Goal: Navigation & Orientation: Go to known website

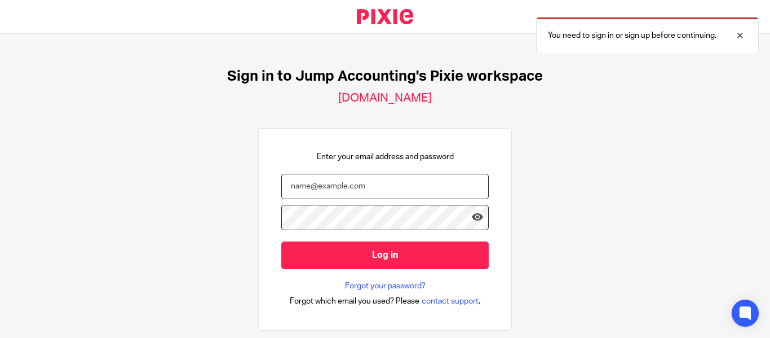
click at [358, 187] on input "email" at bounding box center [385, 186] width 208 height 25
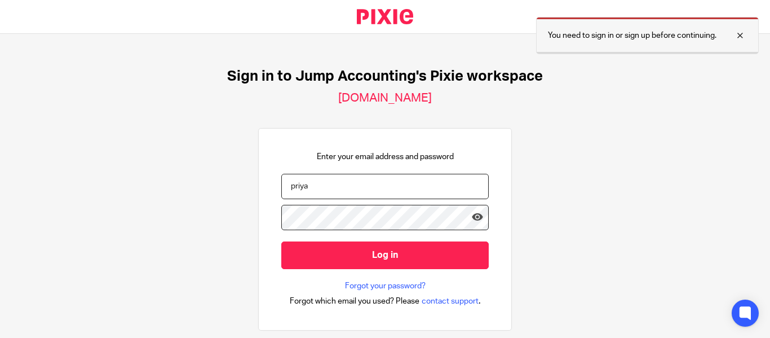
click at [742, 37] on div at bounding box center [732, 36] width 30 height 14
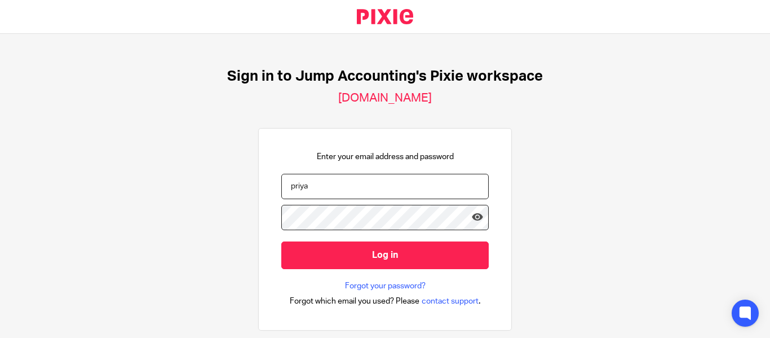
drag, startPoint x: 297, startPoint y: 188, endPoint x: 218, endPoint y: 188, distance: 79.0
click at [232, 188] on div "Sign in to Jump Accounting's Pixie workspace jumpaccounting.usepixie.net Enter …" at bounding box center [385, 186] width 770 height 304
paste input "dharshini.damodharan@riseaccounting.co"
type input "[PERSON_NAME][EMAIL_ADDRESS][PERSON_NAME][DOMAIN_NAME]"
click at [472, 218] on icon at bounding box center [477, 216] width 11 height 11
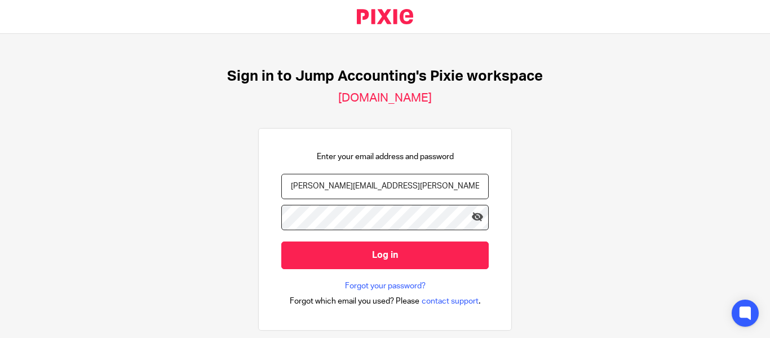
click at [517, 198] on div "Sign in to Jump Accounting's Pixie workspace jumpaccounting.usepixie.net Enter …" at bounding box center [385, 186] width 770 height 304
click at [686, 133] on div "Sign in to Jump Accounting's Pixie workspace jumpaccounting.usepixie.net Enter …" at bounding box center [385, 186] width 770 height 304
click at [517, 191] on div "Sign in to Jump Accounting's Pixie workspace jumpaccounting.usepixie.net Enter …" at bounding box center [385, 186] width 770 height 304
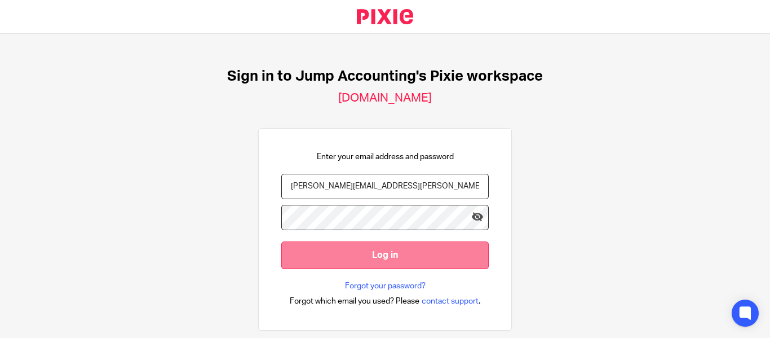
click at [368, 252] on input "Log in" at bounding box center [385, 255] width 208 height 28
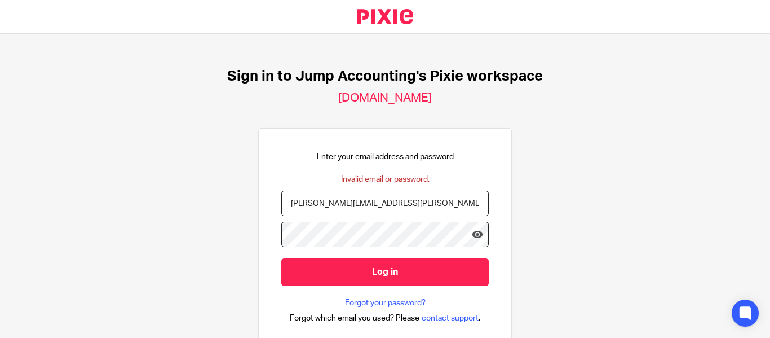
drag, startPoint x: 465, startPoint y: 207, endPoint x: 194, endPoint y: 214, distance: 271.4
click at [195, 214] on div "Sign in to Jump Accounting's Pixie workspace [DOMAIN_NAME] Enter your email add…" at bounding box center [385, 186] width 770 height 304
click at [602, 131] on div "Sign in to Jump Accounting's Pixie workspace [DOMAIN_NAME] Enter your email add…" at bounding box center [385, 186] width 770 height 304
click at [558, 133] on div "Sign in to Jump Accounting's Pixie workspace [DOMAIN_NAME] Enter your email add…" at bounding box center [385, 186] width 770 height 304
click at [400, 202] on input "[PERSON_NAME][EMAIL_ADDRESS][PERSON_NAME][DOMAIN_NAME]" at bounding box center [385, 203] width 208 height 25
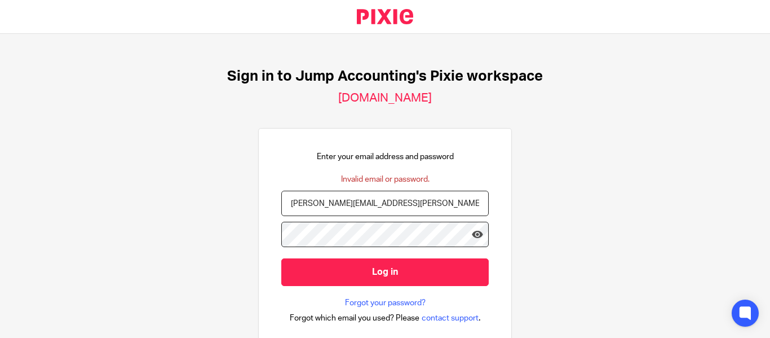
type input "[PERSON_NAME][EMAIL_ADDRESS][PERSON_NAME][DOMAIN_NAME]"
click at [552, 195] on div "Sign in to Jump Accounting's Pixie workspace [DOMAIN_NAME] Enter your email add…" at bounding box center [385, 186] width 770 height 304
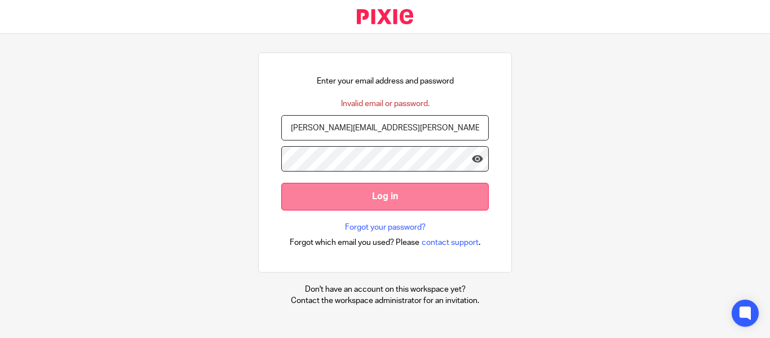
scroll to position [78, 0]
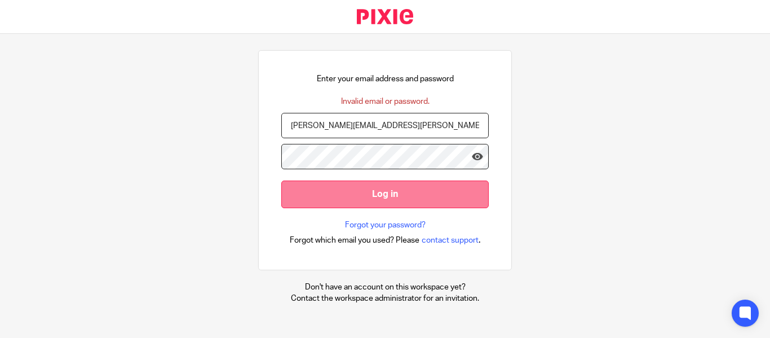
click at [411, 190] on input "Log in" at bounding box center [385, 194] width 208 height 28
